Goal: Task Accomplishment & Management: Use online tool/utility

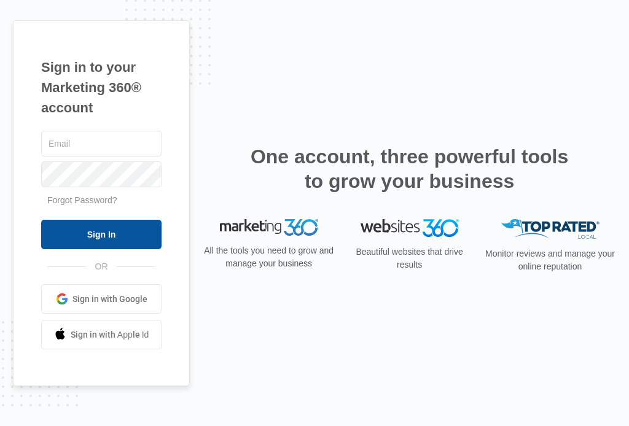
type input "[EMAIL_ADDRESS][DOMAIN_NAME]"
click at [85, 228] on input "Sign In" at bounding box center [101, 234] width 120 height 29
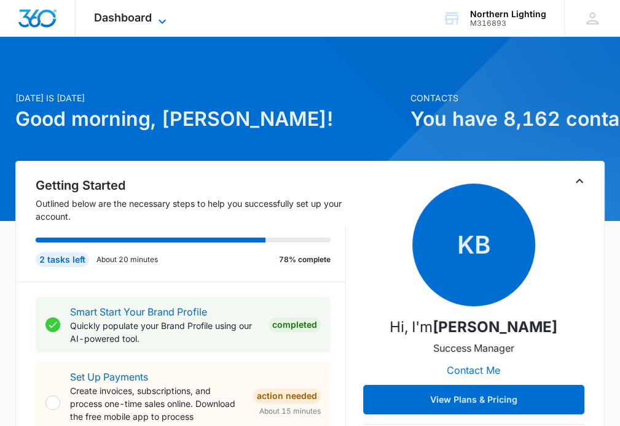
click at [143, 21] on span "Dashboard" at bounding box center [123, 17] width 58 height 13
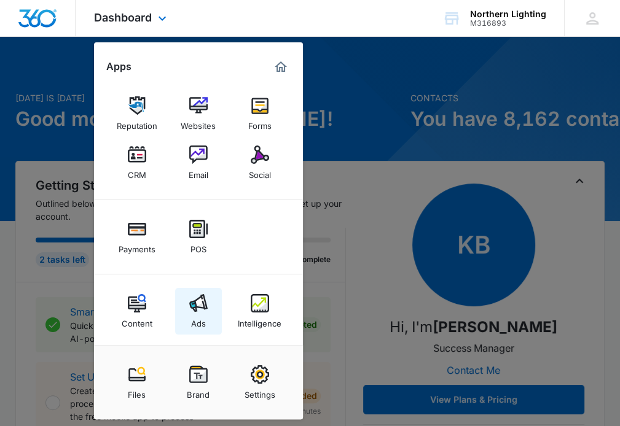
click at [200, 300] on img at bounding box center [198, 303] width 18 height 18
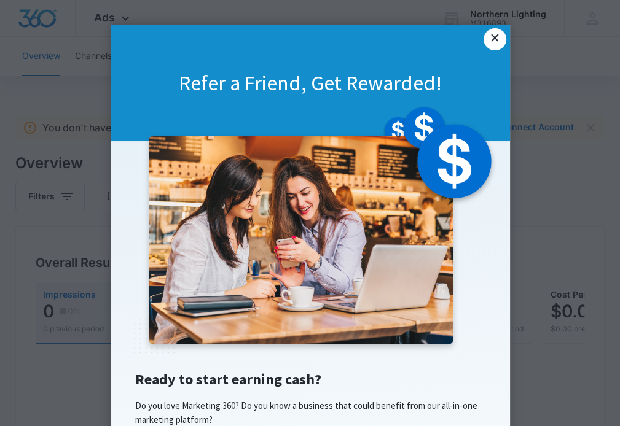
click at [487, 37] on link "×" at bounding box center [494, 39] width 22 height 22
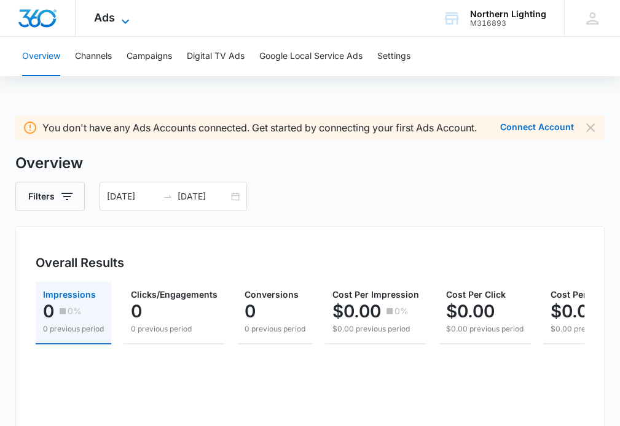
click at [118, 22] on icon at bounding box center [125, 21] width 15 height 15
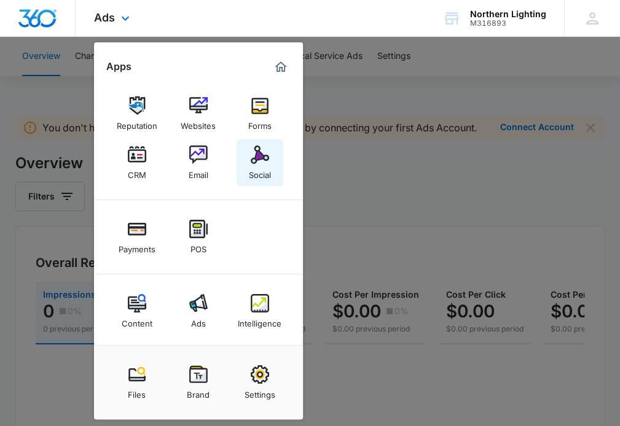
click at [262, 164] on div "Social" at bounding box center [260, 172] width 22 height 16
